Goal: Navigation & Orientation: Find specific page/section

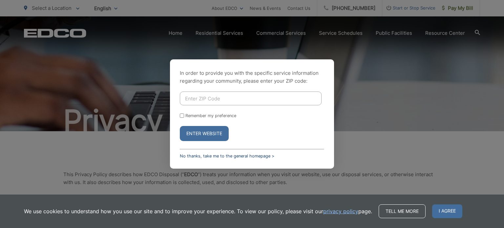
click at [220, 156] on link "No thanks, take me to the general homepage >" at bounding box center [227, 155] width 94 height 5
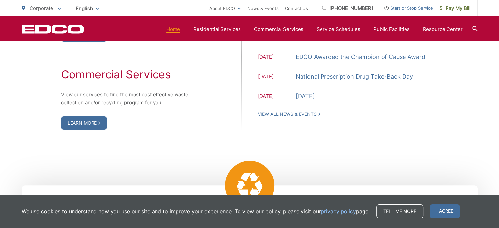
scroll to position [672, 0]
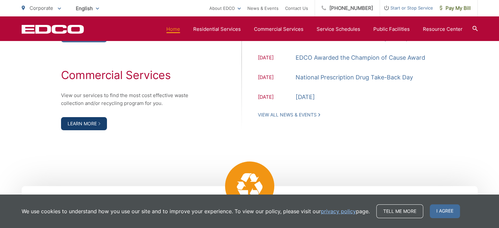
click at [78, 123] on link "Learn More" at bounding box center [84, 123] width 46 height 13
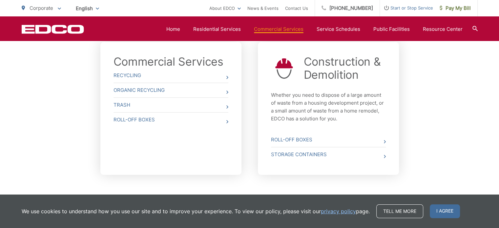
scroll to position [252, 0]
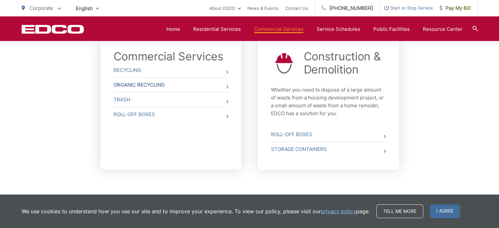
click at [182, 91] on link "Organic Recycling" at bounding box center [170, 85] width 115 height 14
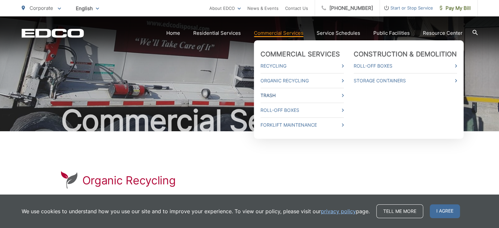
click at [265, 95] on link "Trash" at bounding box center [301, 95] width 83 height 8
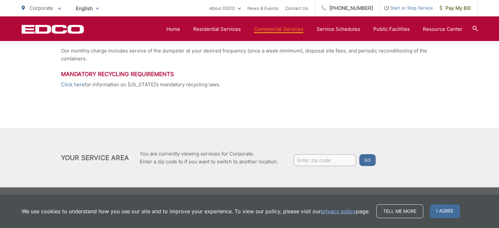
scroll to position [199, 0]
click at [71, 86] on link "Click here" at bounding box center [73, 85] width 24 height 8
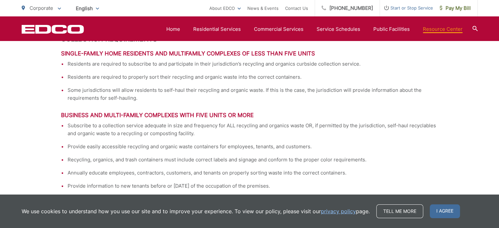
scroll to position [745, 0]
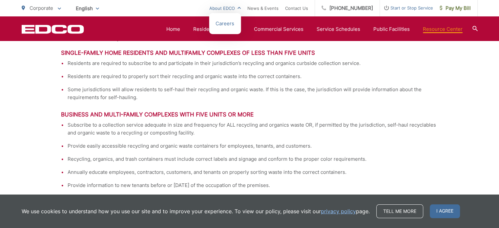
click at [238, 6] on link "About EDCO" at bounding box center [224, 8] width 31 height 8
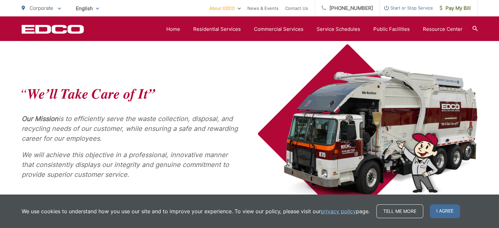
scroll to position [261, 0]
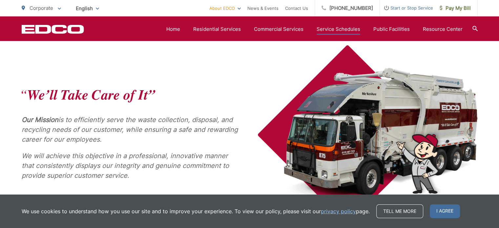
click at [340, 27] on link "Service Schedules" at bounding box center [338, 29] width 44 height 8
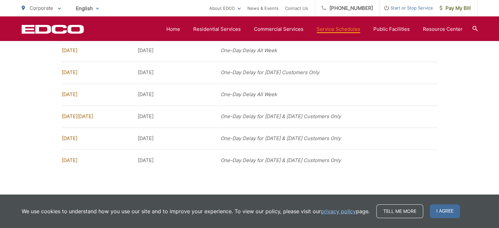
scroll to position [733, 0]
